Goal: Transaction & Acquisition: Purchase product/service

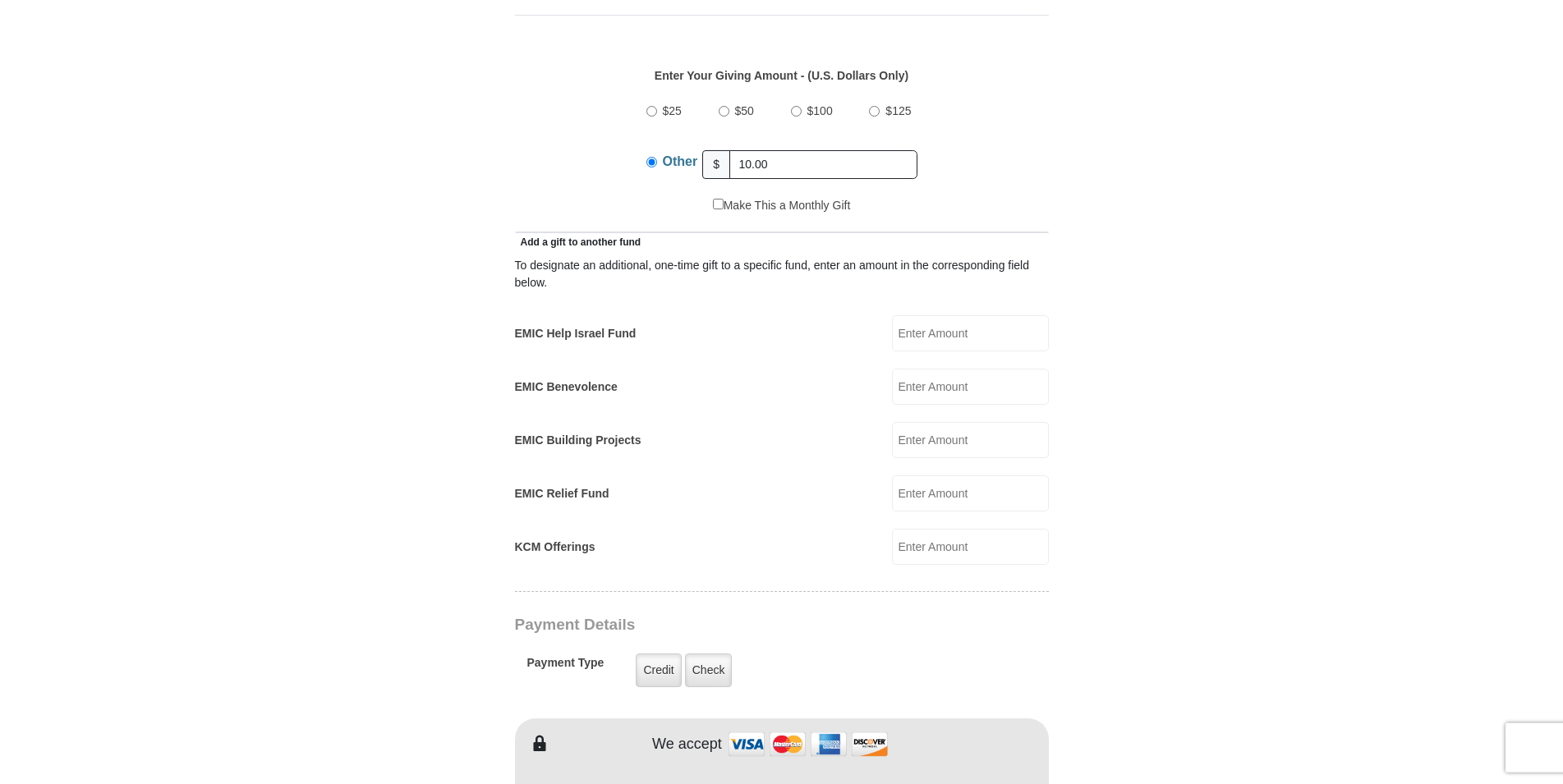
scroll to position [837, 0]
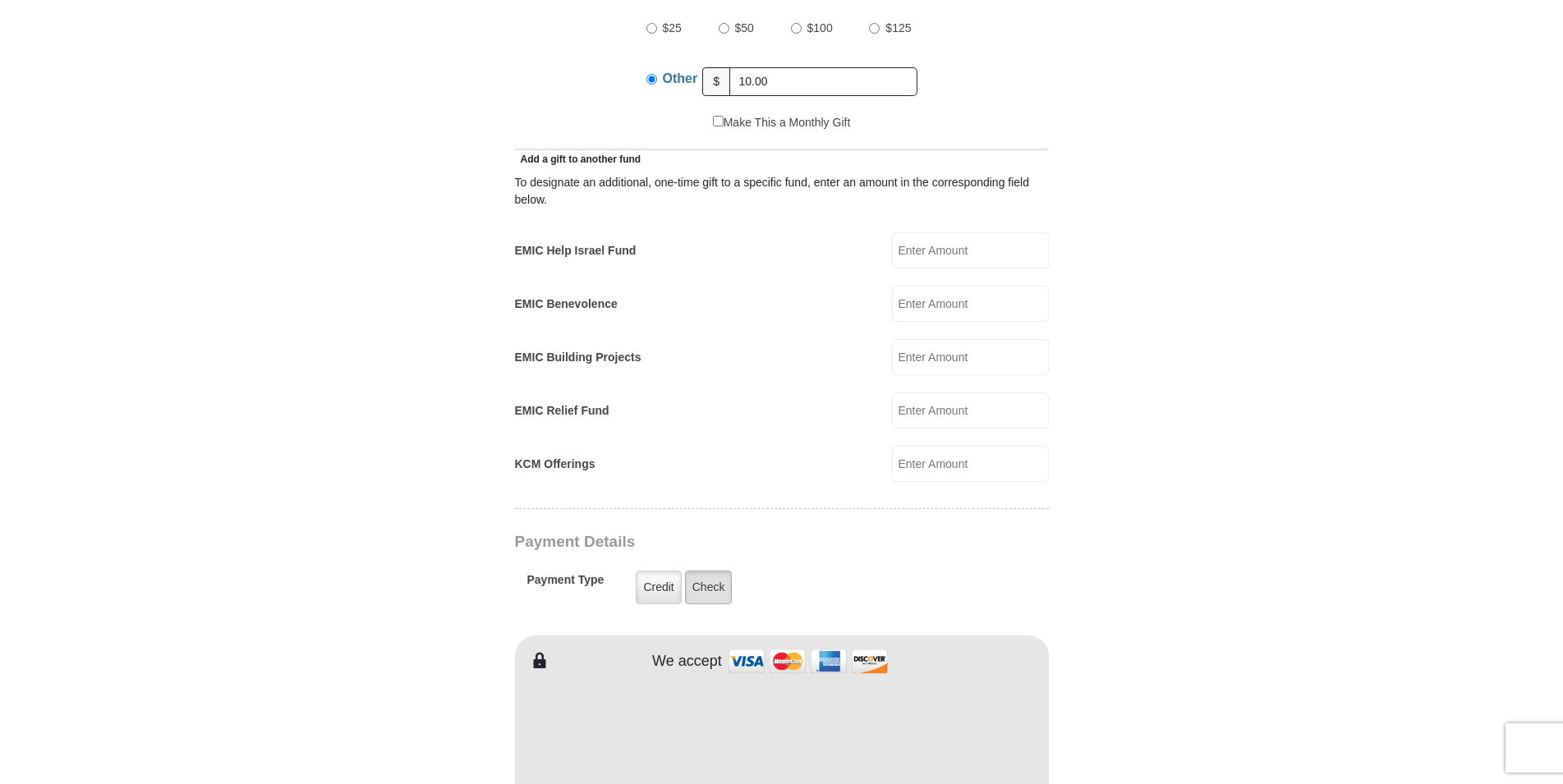
type input "10.00"
click at [715, 572] on label "Check" at bounding box center [709, 587] width 48 height 33
click at [0, 0] on input "Check" at bounding box center [0, 0] width 0 height 0
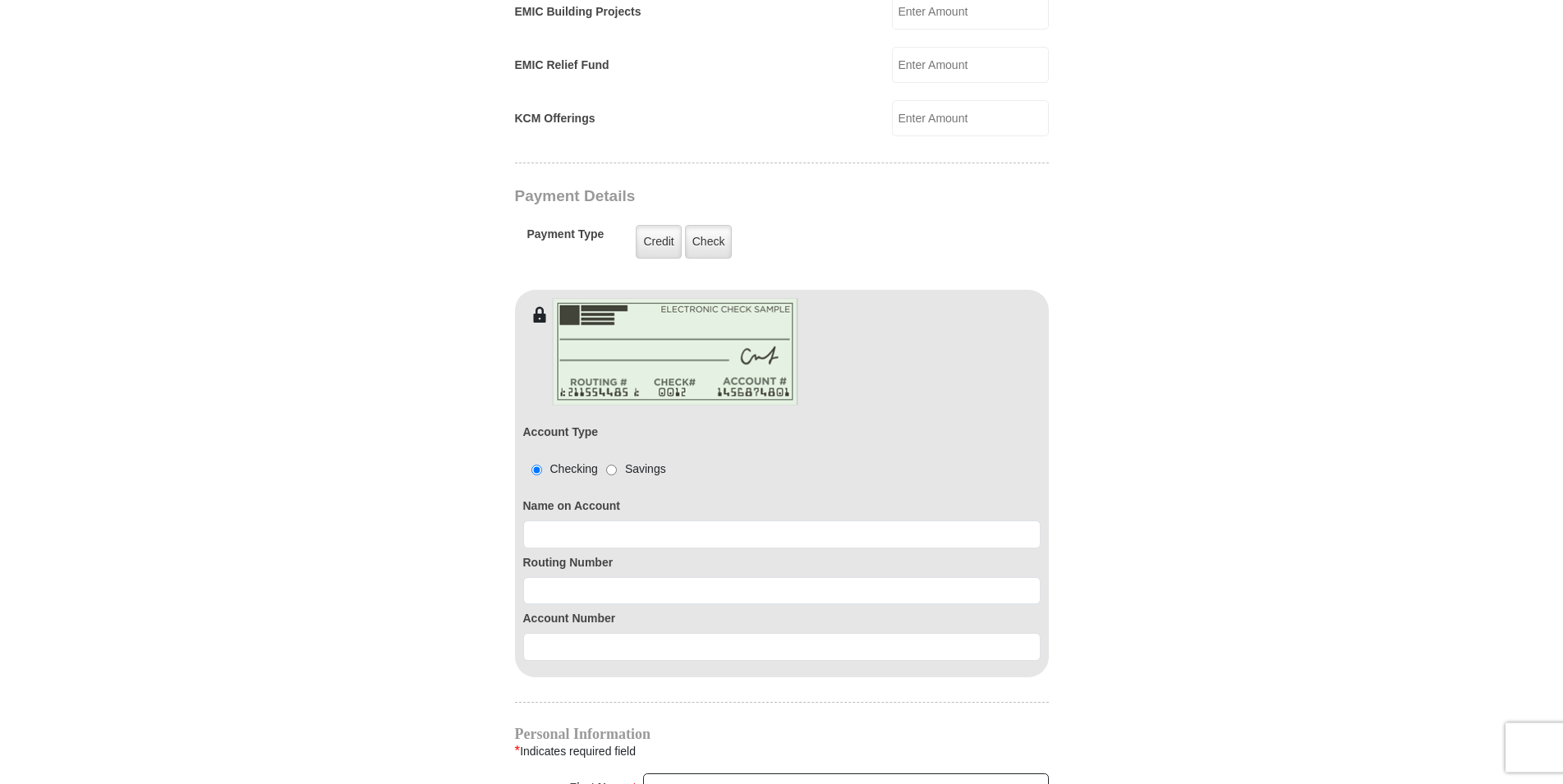
scroll to position [1257, 0]
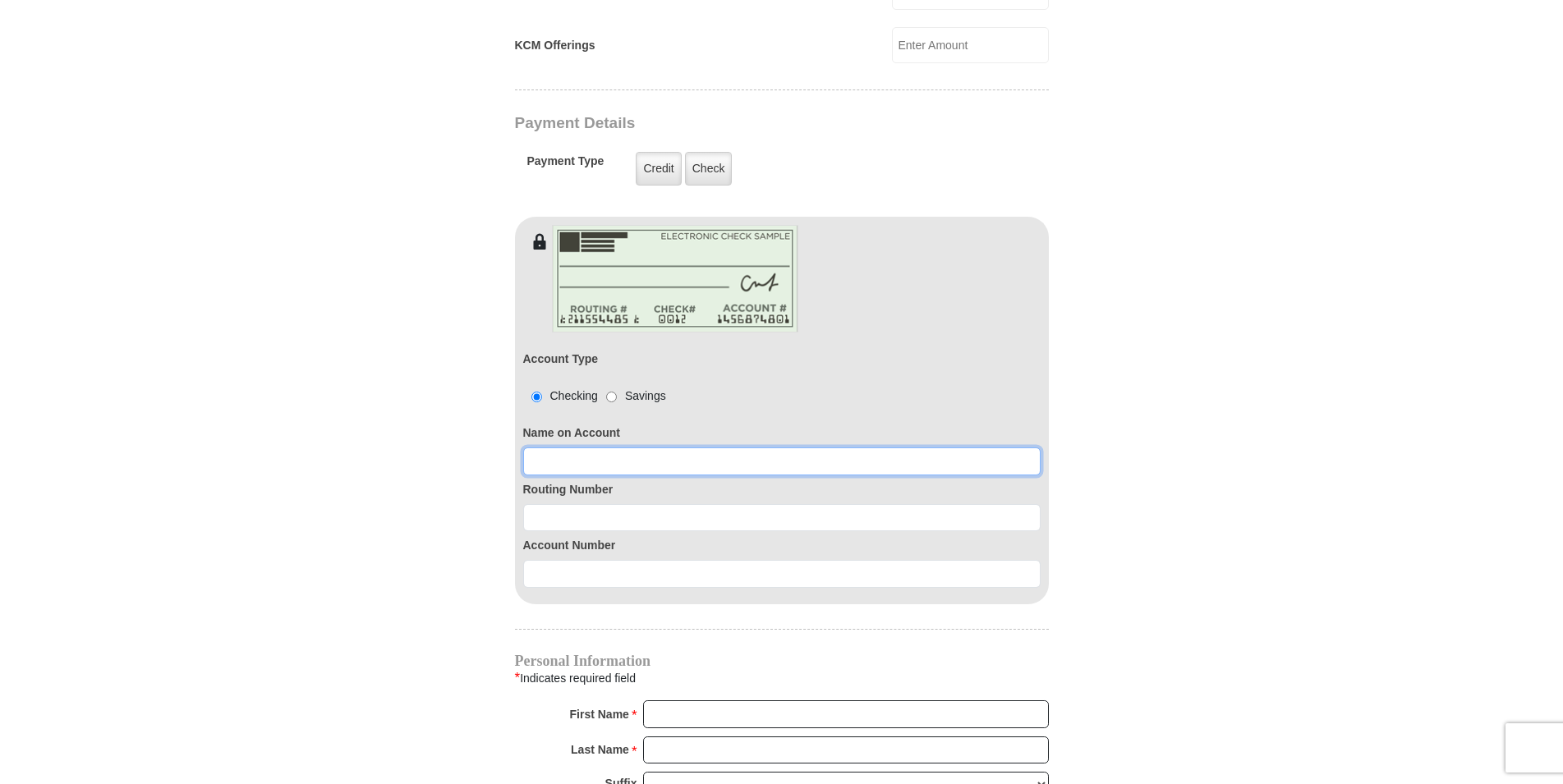
click at [578, 449] on input at bounding box center [782, 461] width 518 height 28
type input "[PERSON_NAME]"
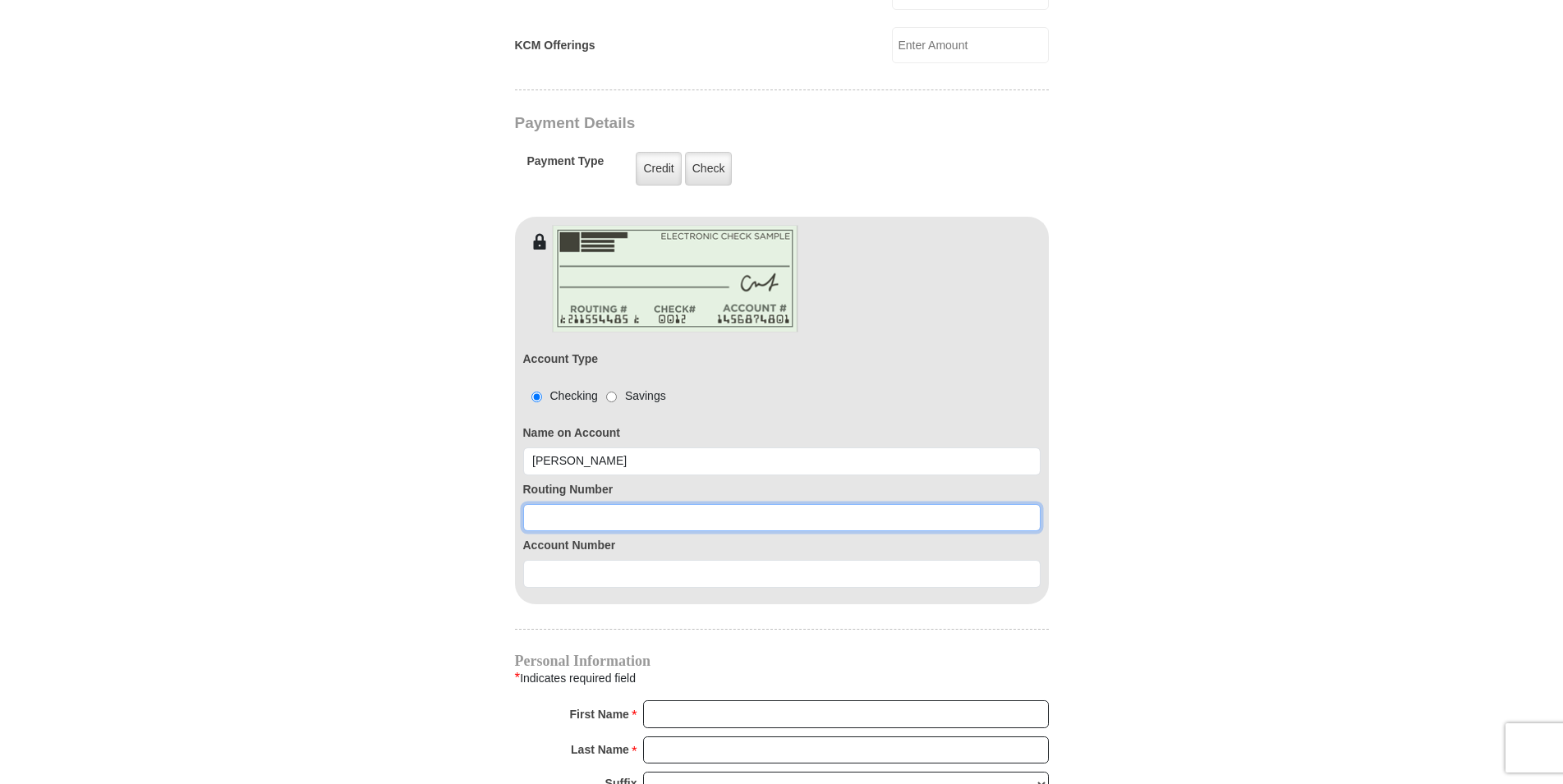
click at [591, 504] on input at bounding box center [782, 518] width 518 height 28
type input "272477694"
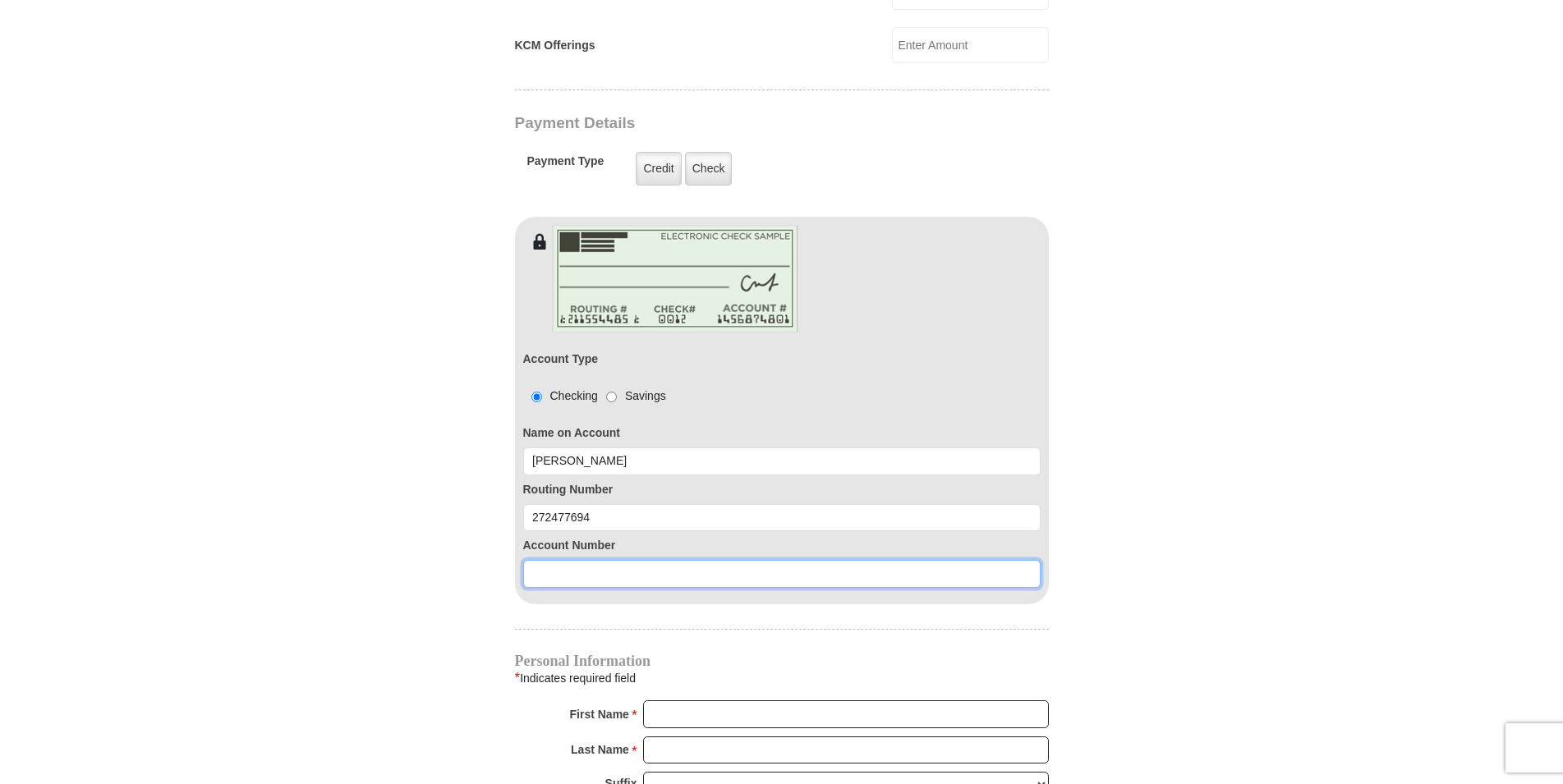
click at [578, 560] on input at bounding box center [782, 573] width 518 height 28
type input "18830730"
click at [692, 702] on input "First Name *" at bounding box center [846, 714] width 406 height 28
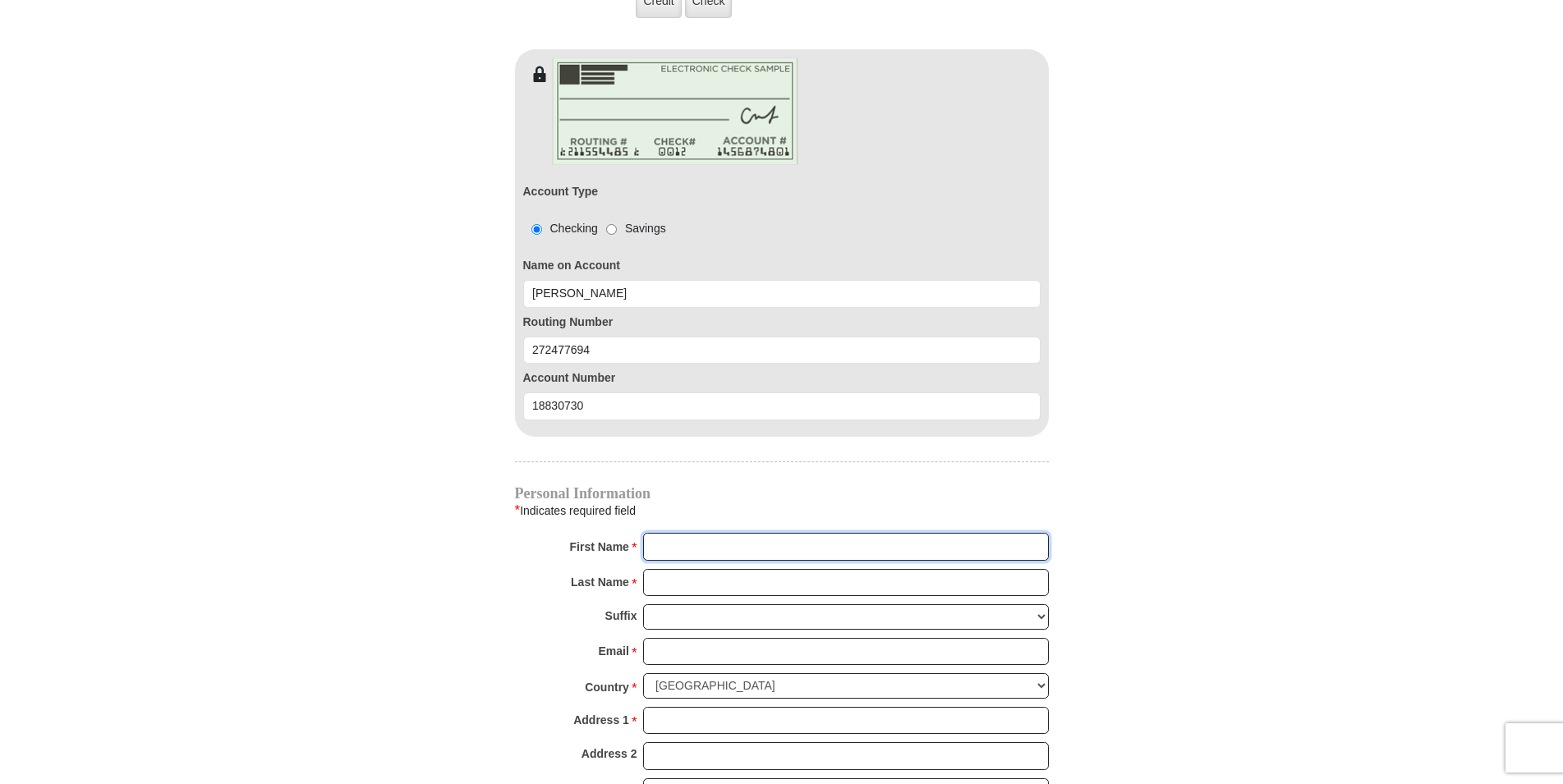
scroll to position [1592, 0]
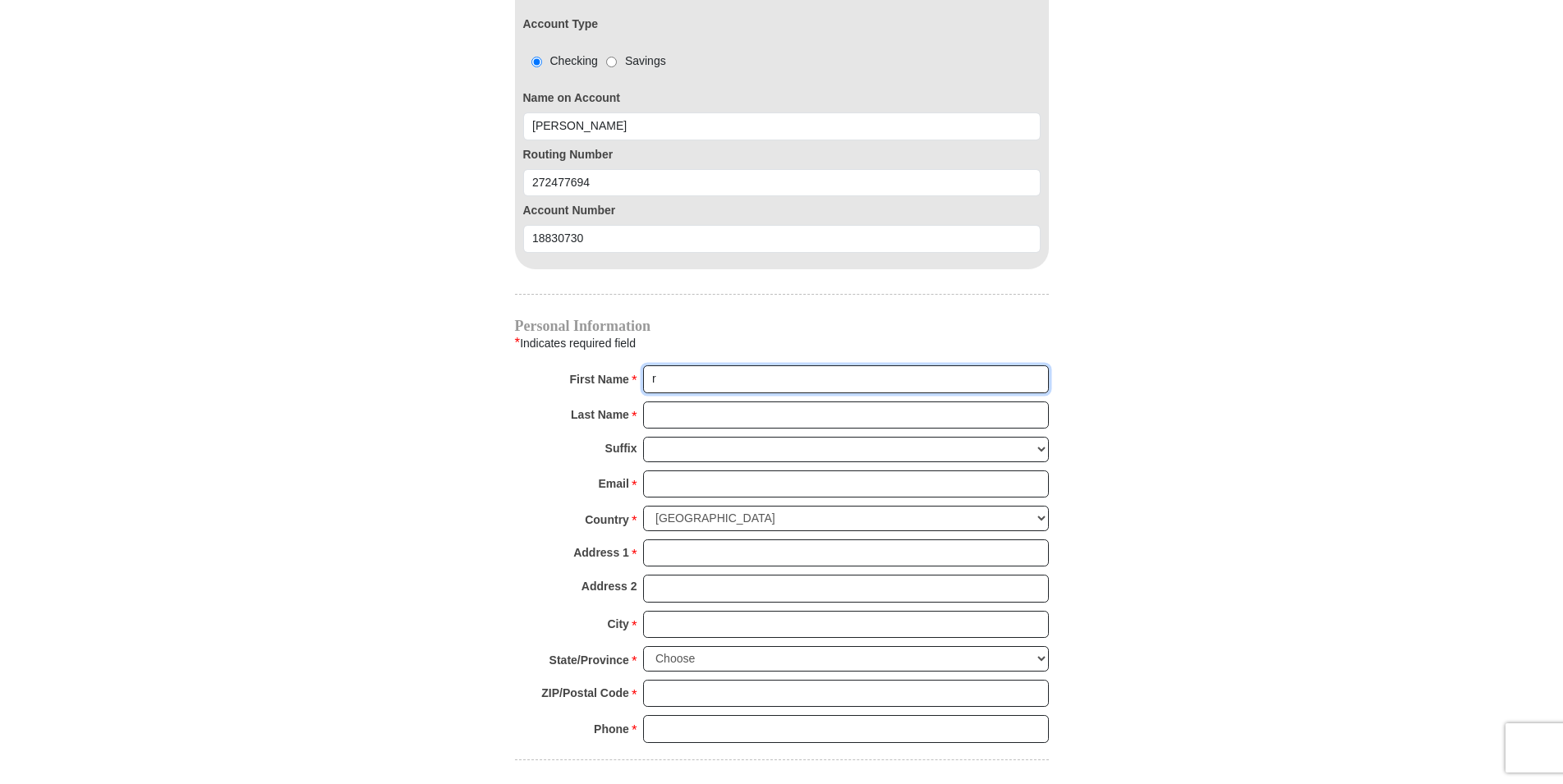
type input "[PERSON_NAME]"
type input "[EMAIL_ADDRESS][DOMAIN_NAME]"
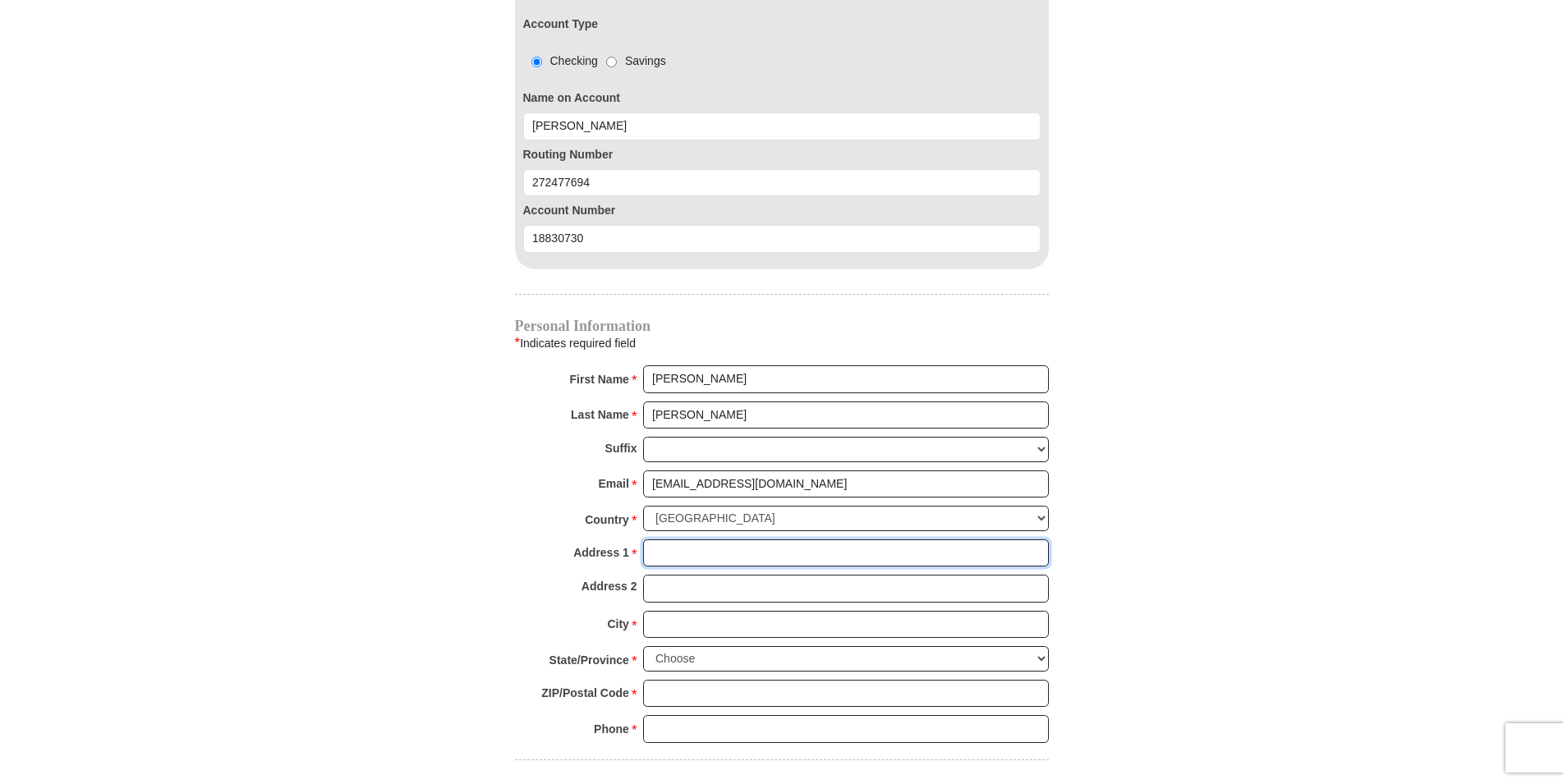
type input "15523 MacArthur"
type input "[PERSON_NAME]"
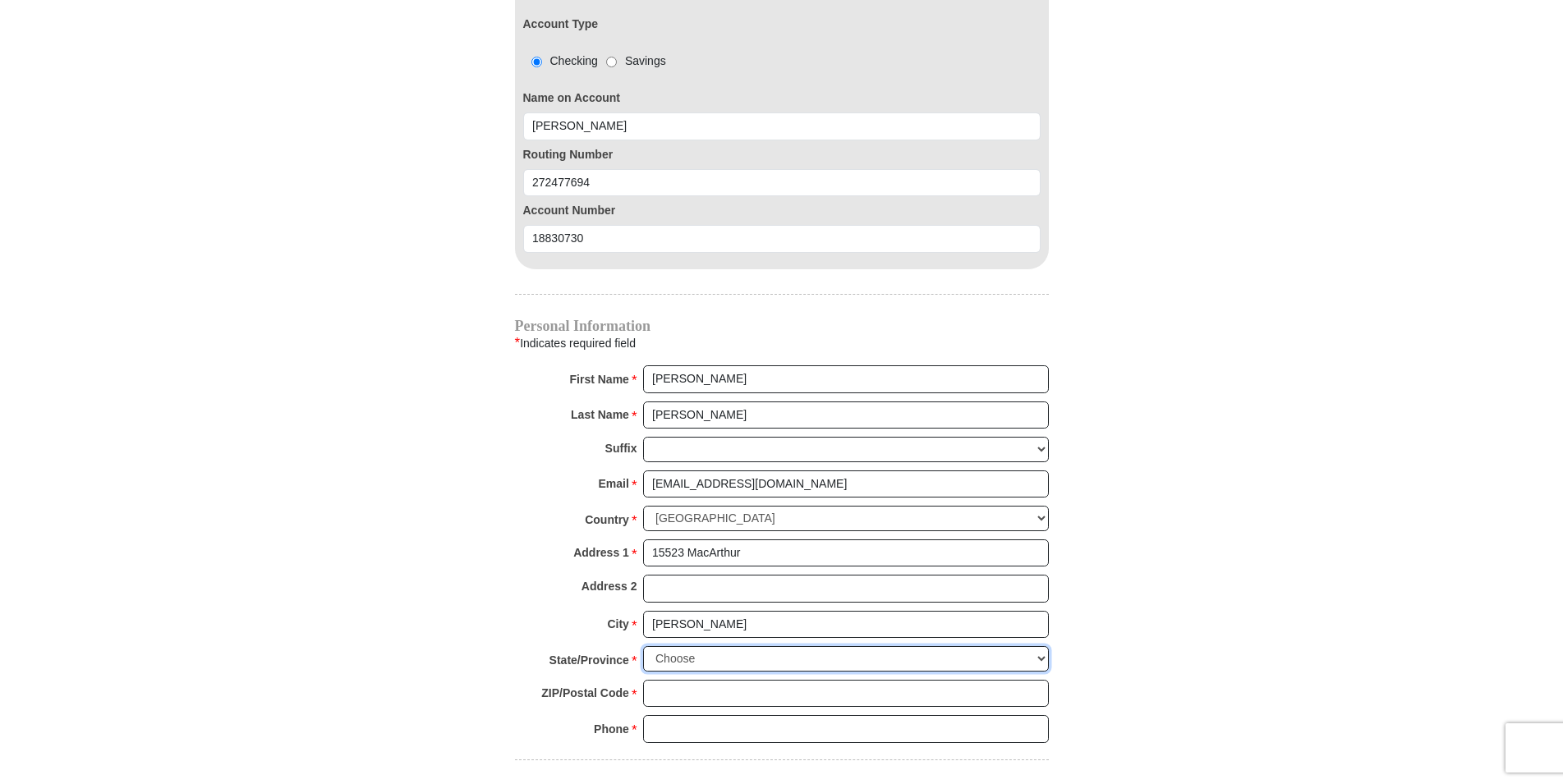
select select "MI"
type input "48239"
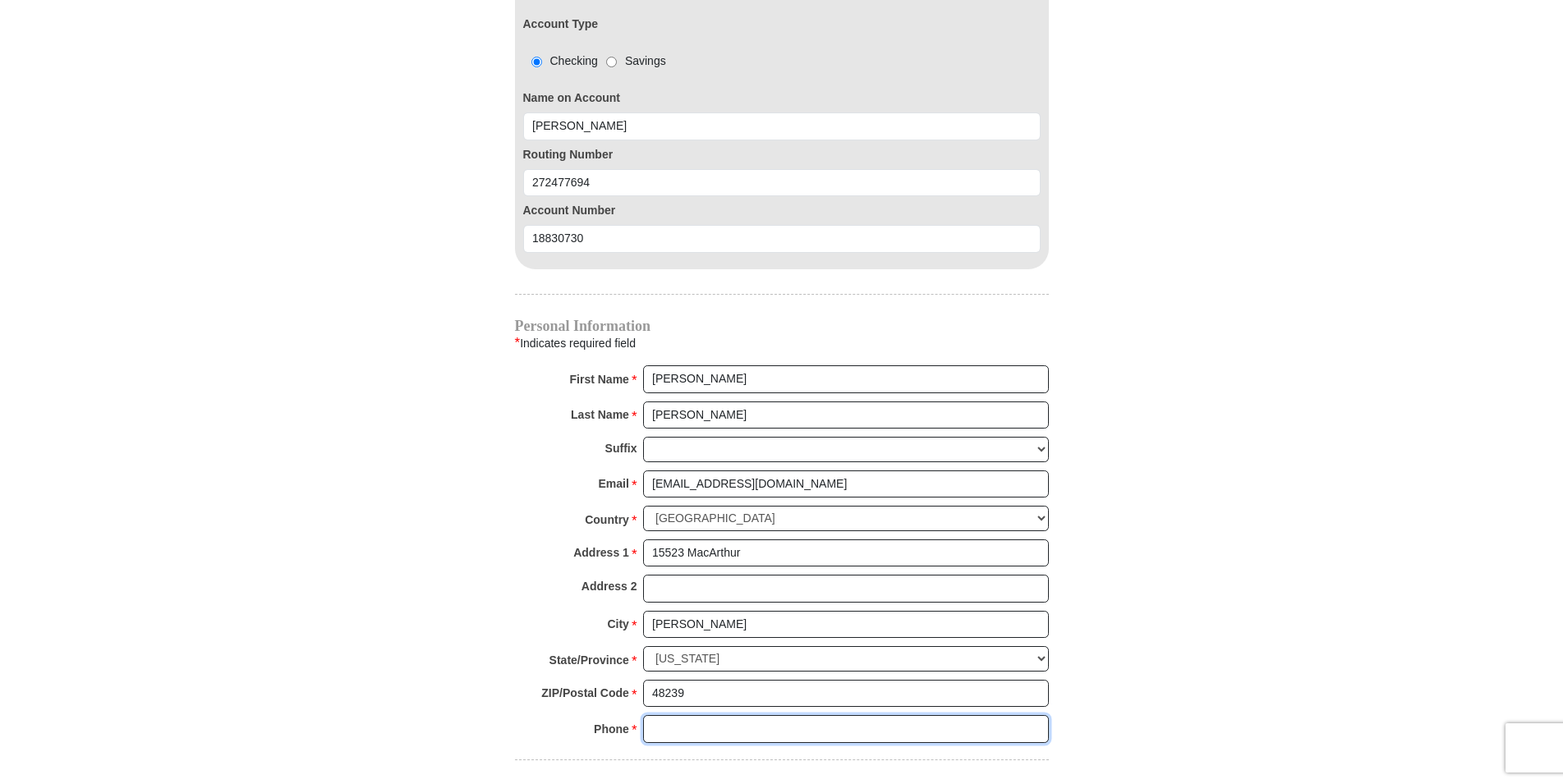
type input "3135327542"
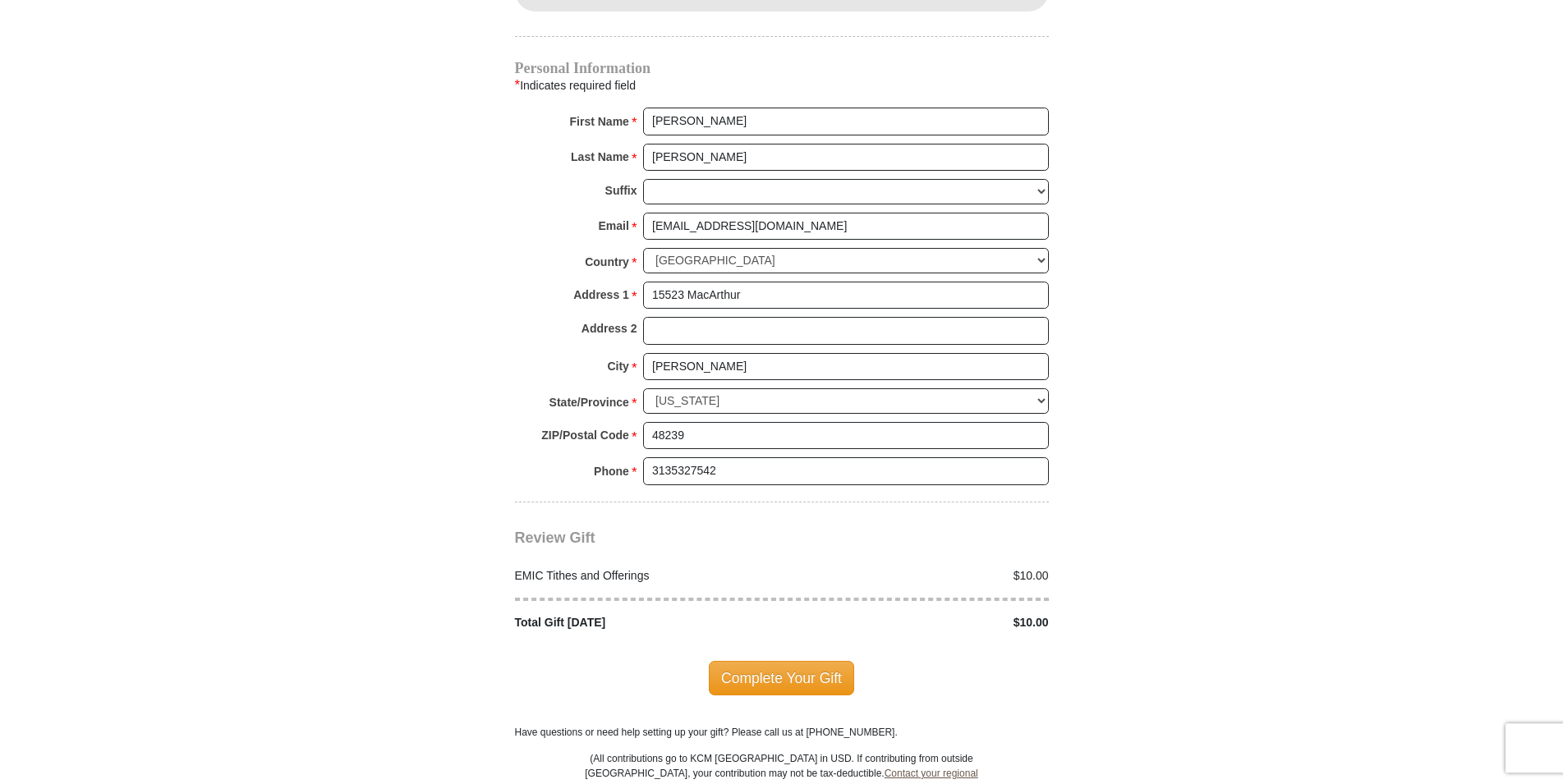
scroll to position [1926, 0]
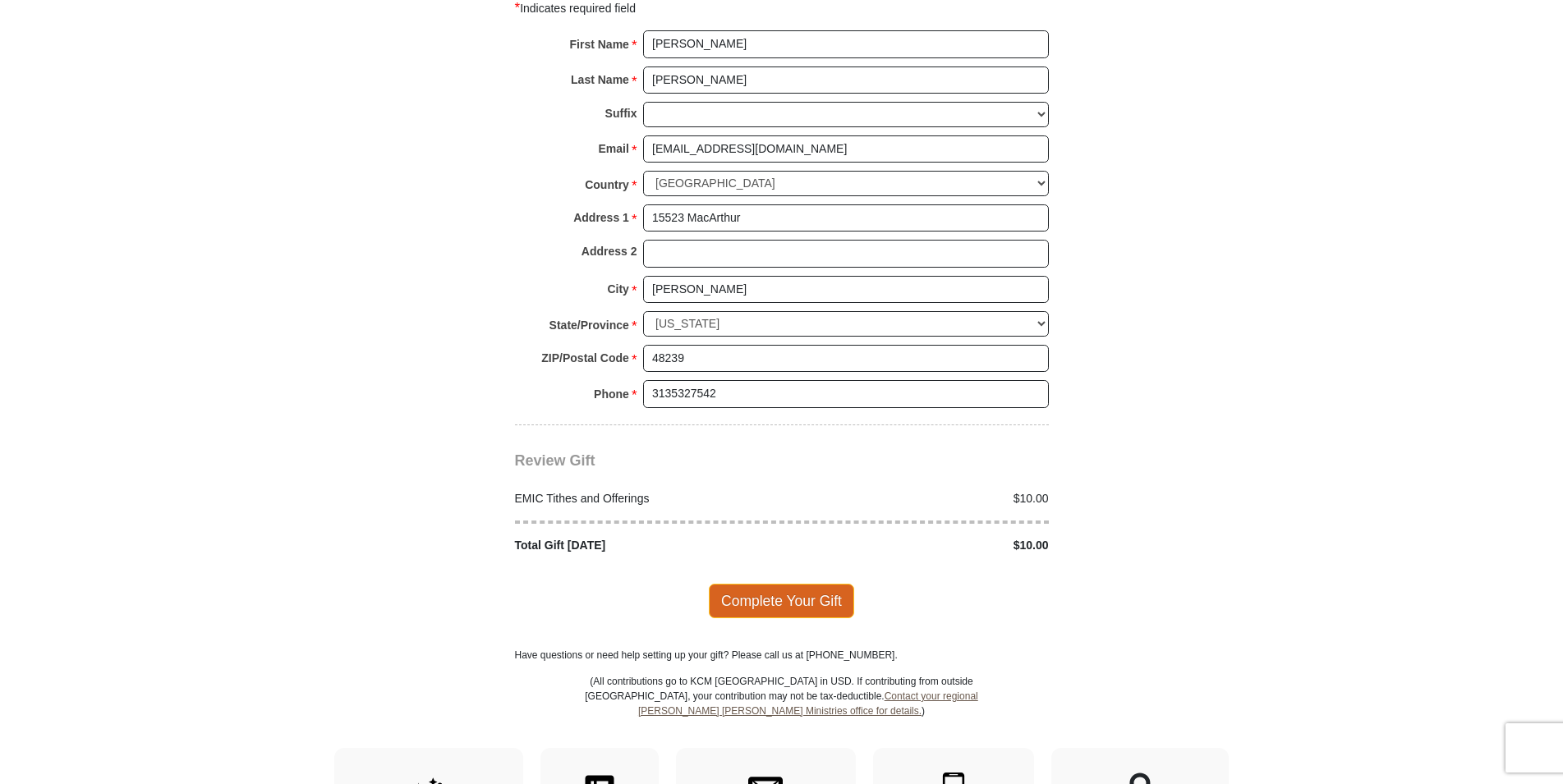
click at [780, 583] on span "Complete Your Gift" at bounding box center [782, 601] width 145 height 34
